Goal: Task Accomplishment & Management: Manage account settings

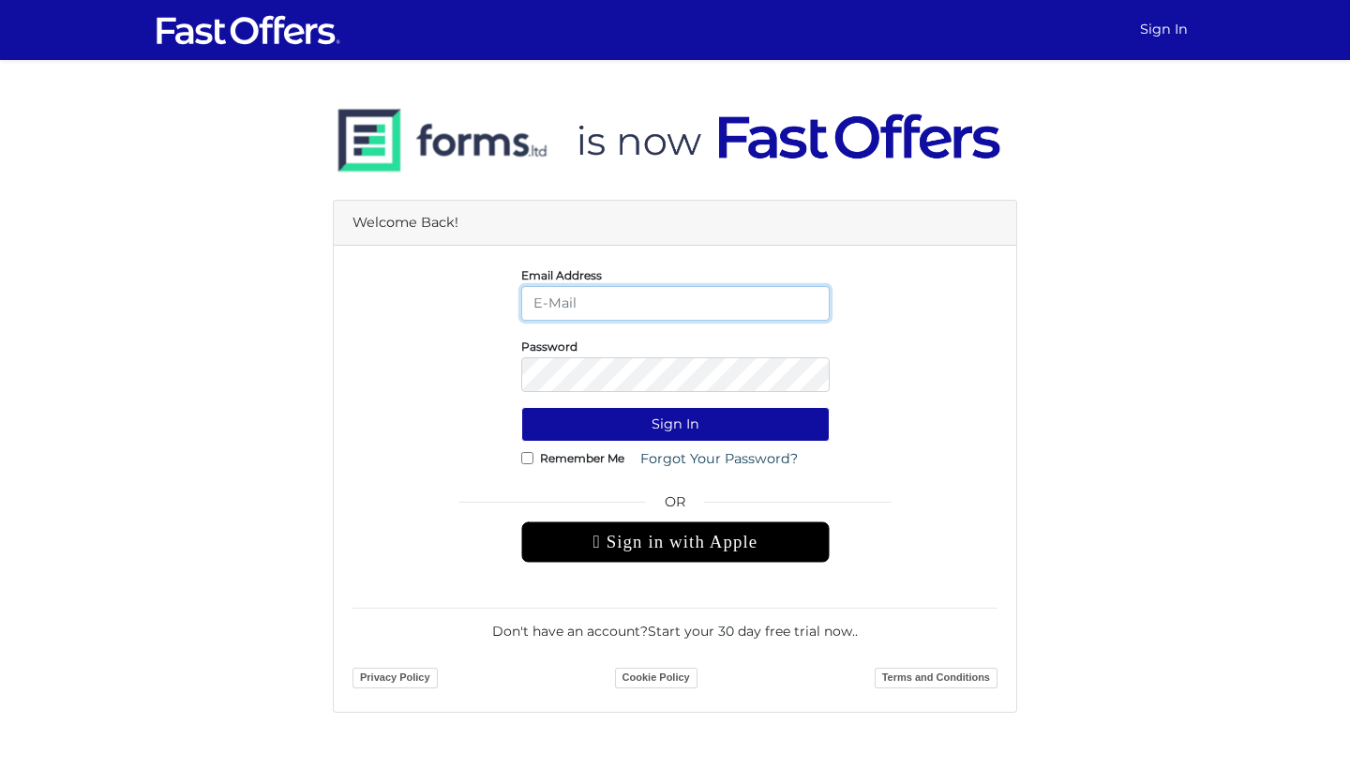
type input "mayakaye@gmail.com"
click at [675, 424] on button "Sign In" at bounding box center [675, 424] width 308 height 35
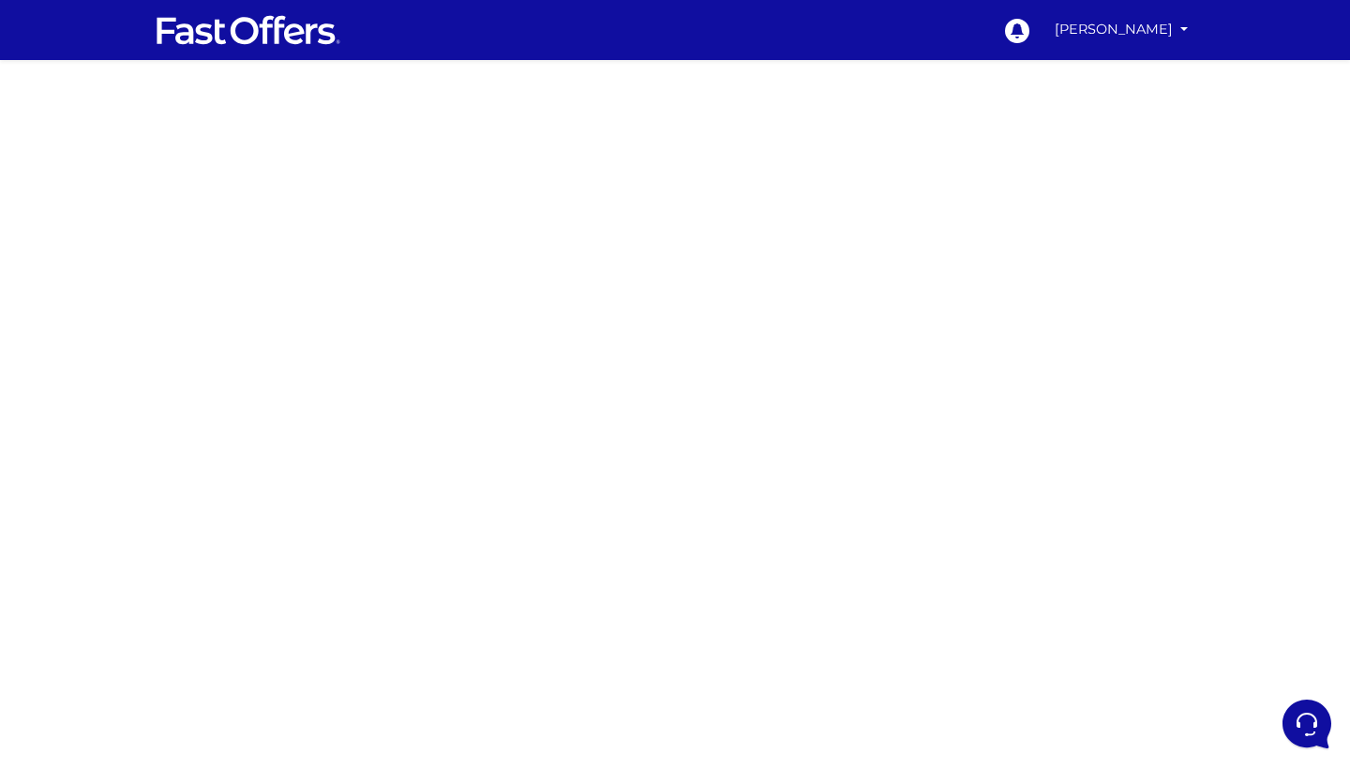
scroll to position [103, 0]
click at [1150, 50] on ul "0 [PERSON_NAME] My Offers My Profile" at bounding box center [1095, 29] width 201 height 43
click at [1144, 38] on link "[PERSON_NAME]" at bounding box center [1121, 29] width 148 height 37
click at [1119, 71] on link "My Offers" at bounding box center [1120, 72] width 148 height 29
click at [1119, 71] on main at bounding box center [675, 551] width 1350 height 983
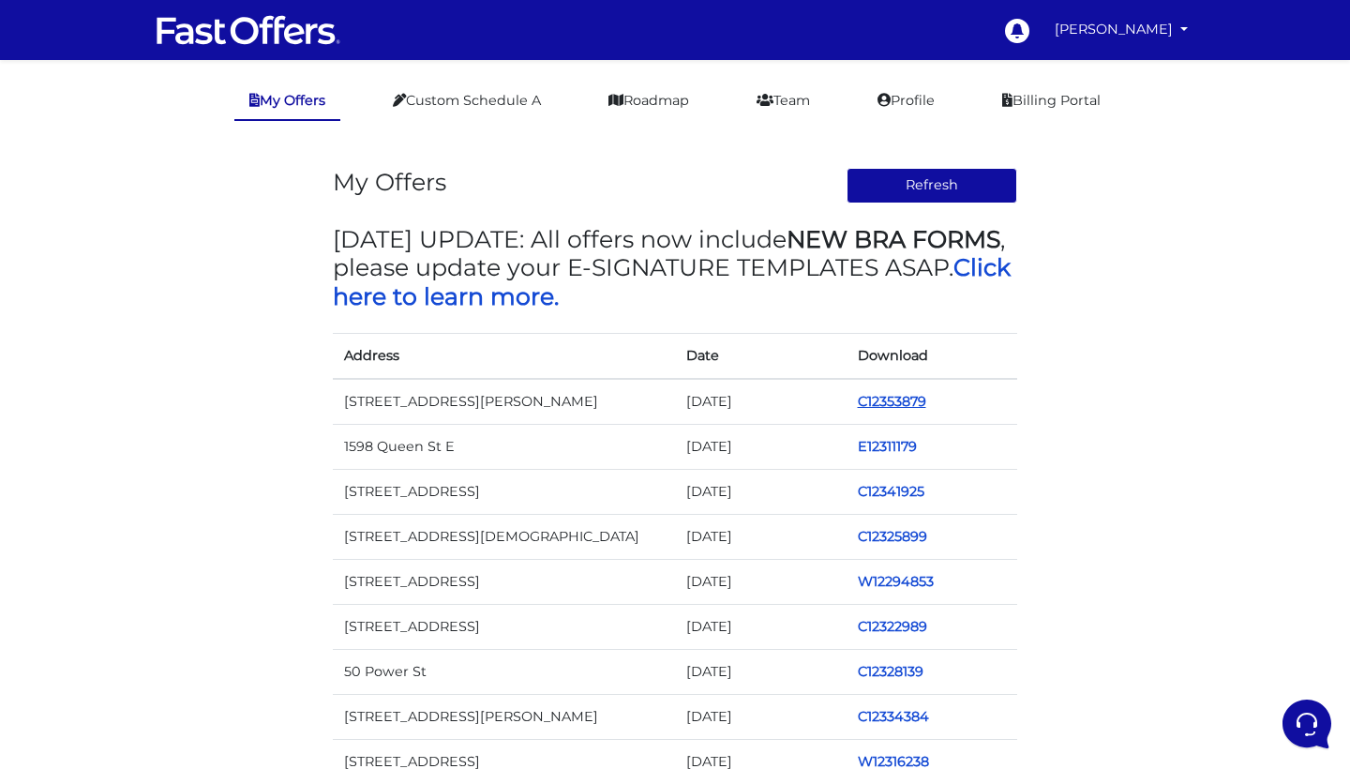
click at [866, 397] on link "C12353879" at bounding box center [892, 401] width 68 height 17
